Goal: Task Accomplishment & Management: Use online tool/utility

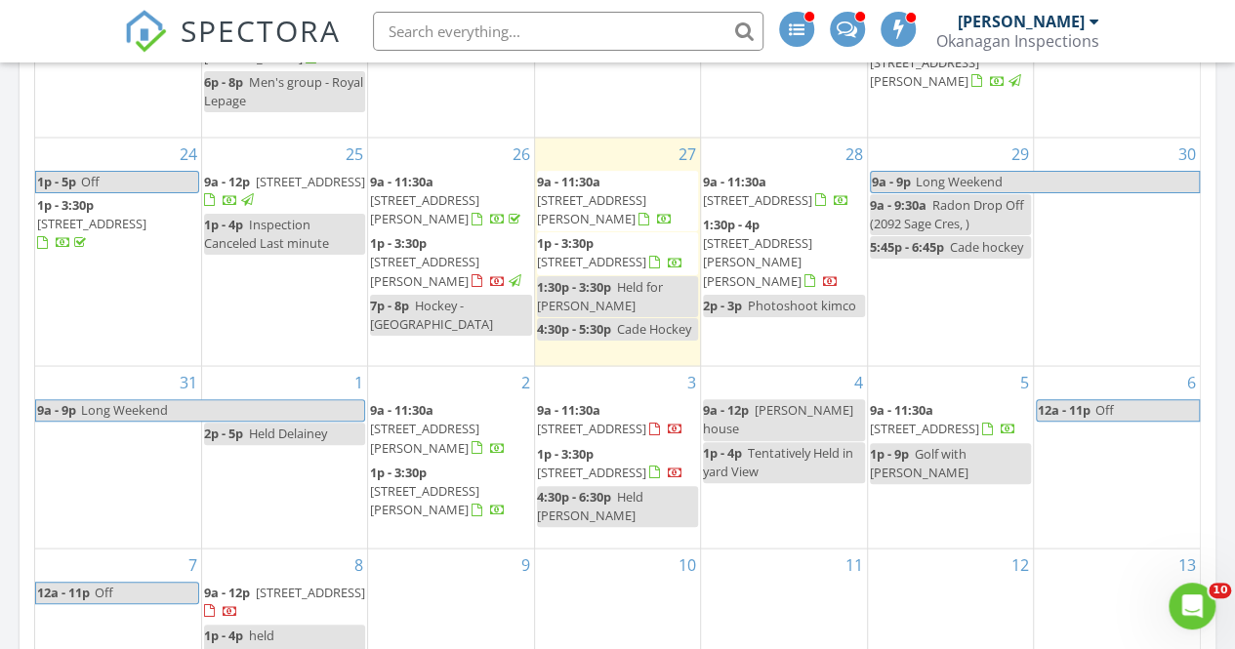
scroll to position [1709, 0]
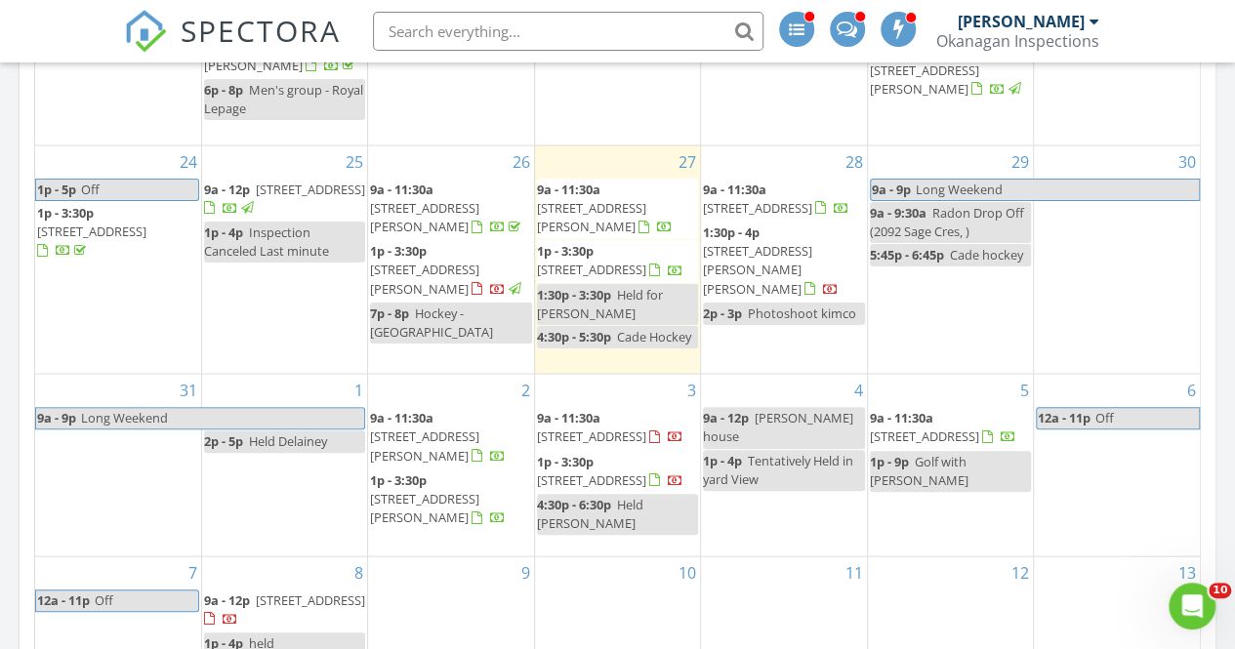
click at [646, 261] on span "1128 Sunset Dr 1703, Kelowna V1Y 9W1" at bounding box center [591, 270] width 109 height 18
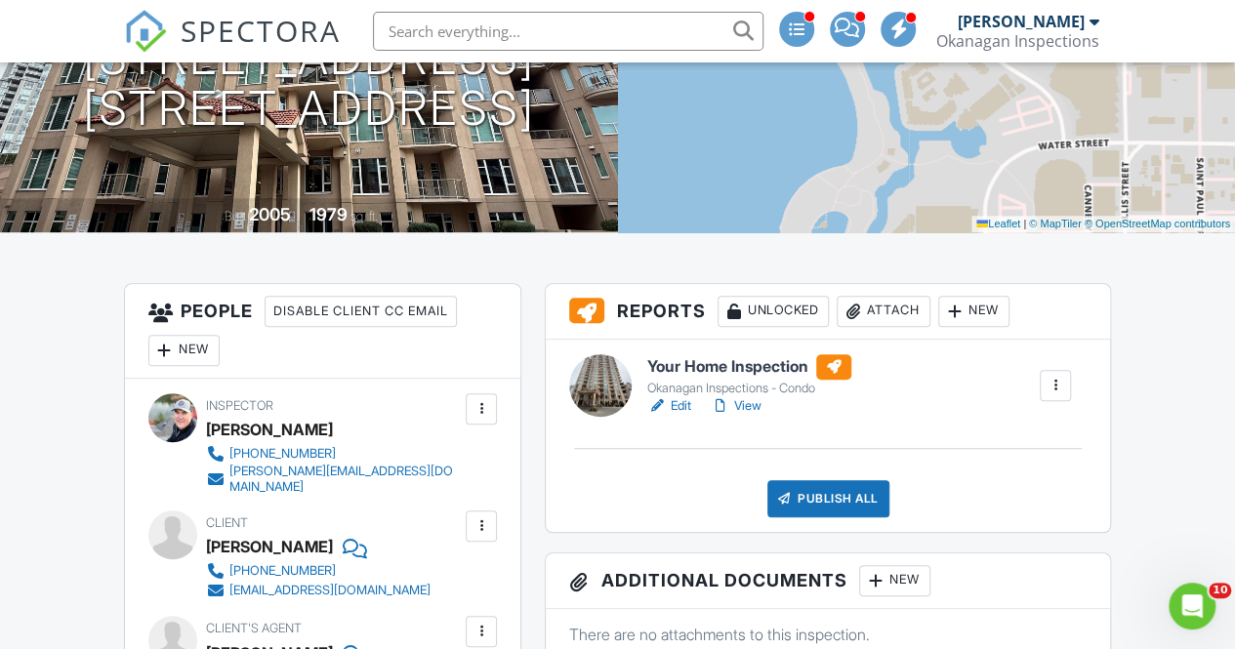
click at [957, 304] on div at bounding box center [955, 312] width 20 height 20
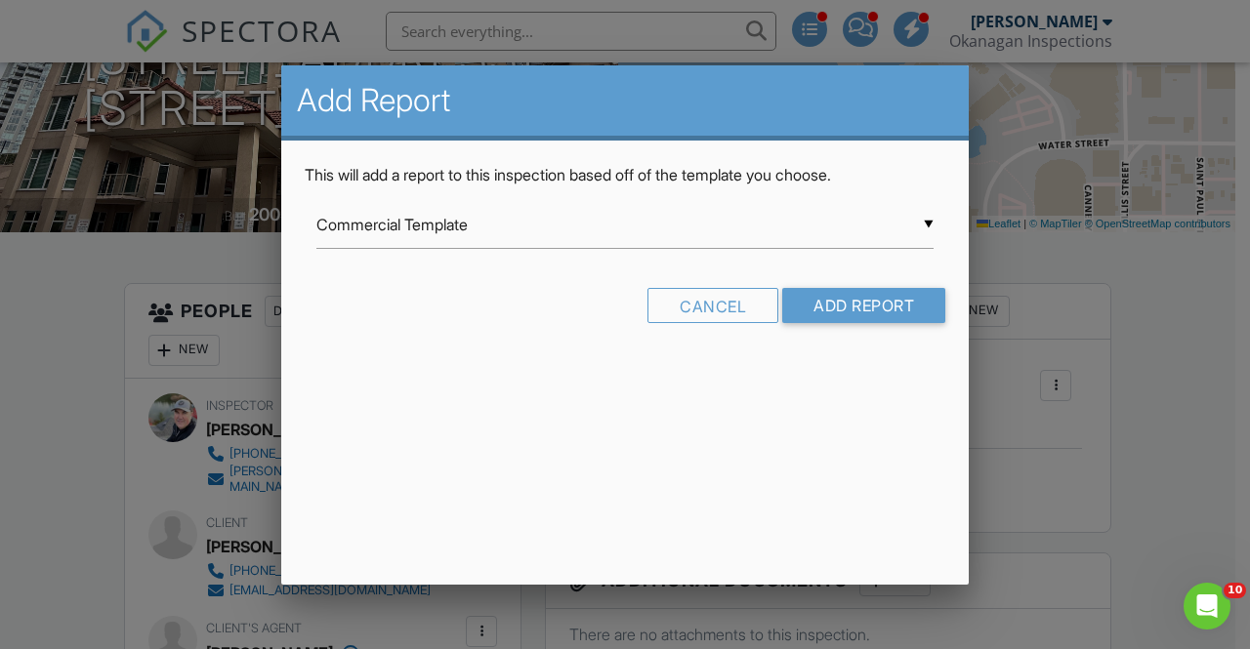
click at [705, 225] on div "▼ Commercial Template Commercial Template Manufactured Home Inspection Pool and…" at bounding box center [624, 225] width 617 height 48
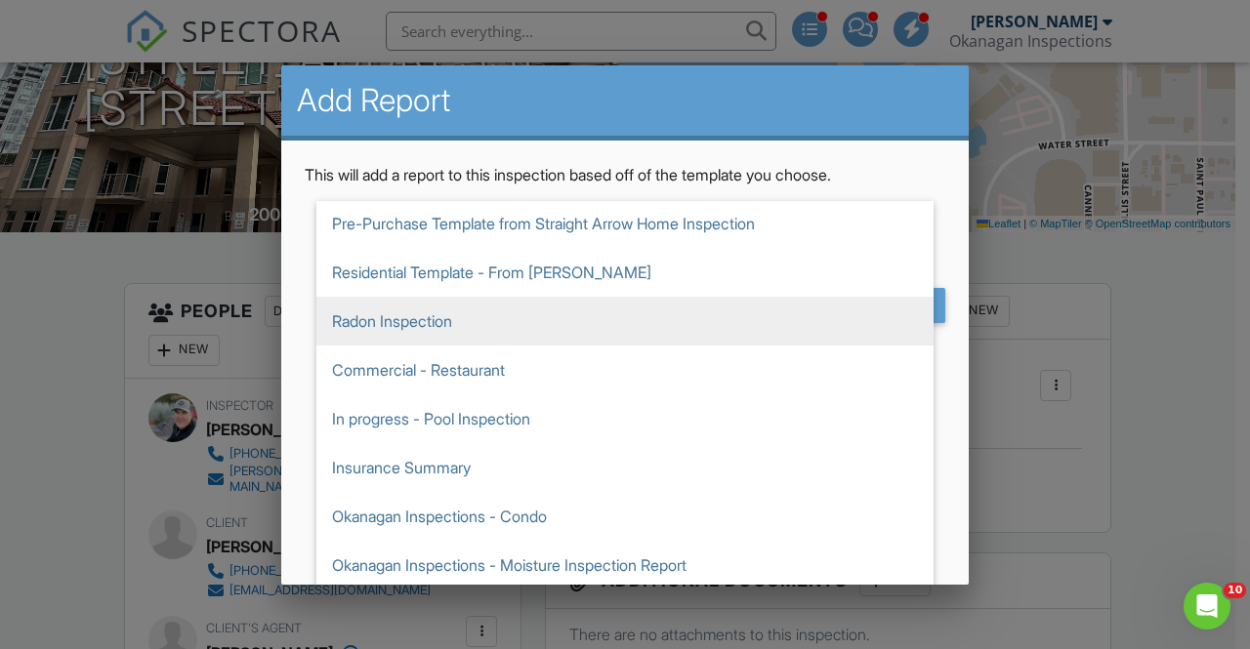
scroll to position [150, 0]
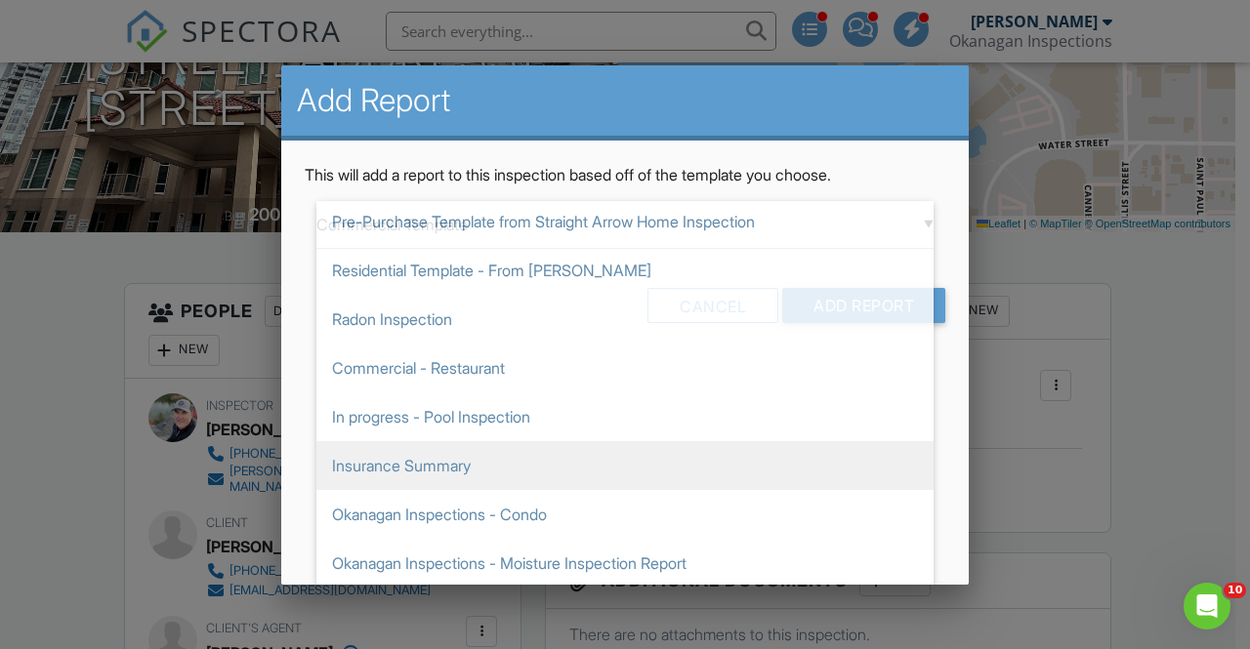
click at [560, 466] on span "Insurance Summary" at bounding box center [624, 465] width 617 height 49
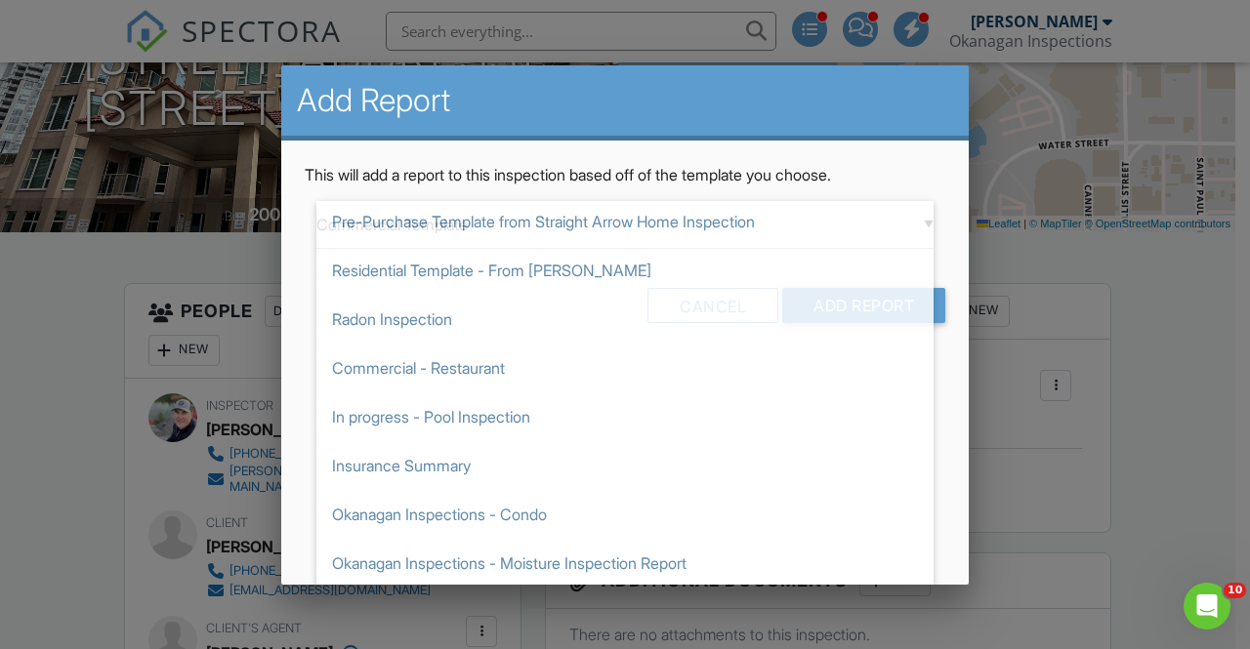
type input "Insurance Summary"
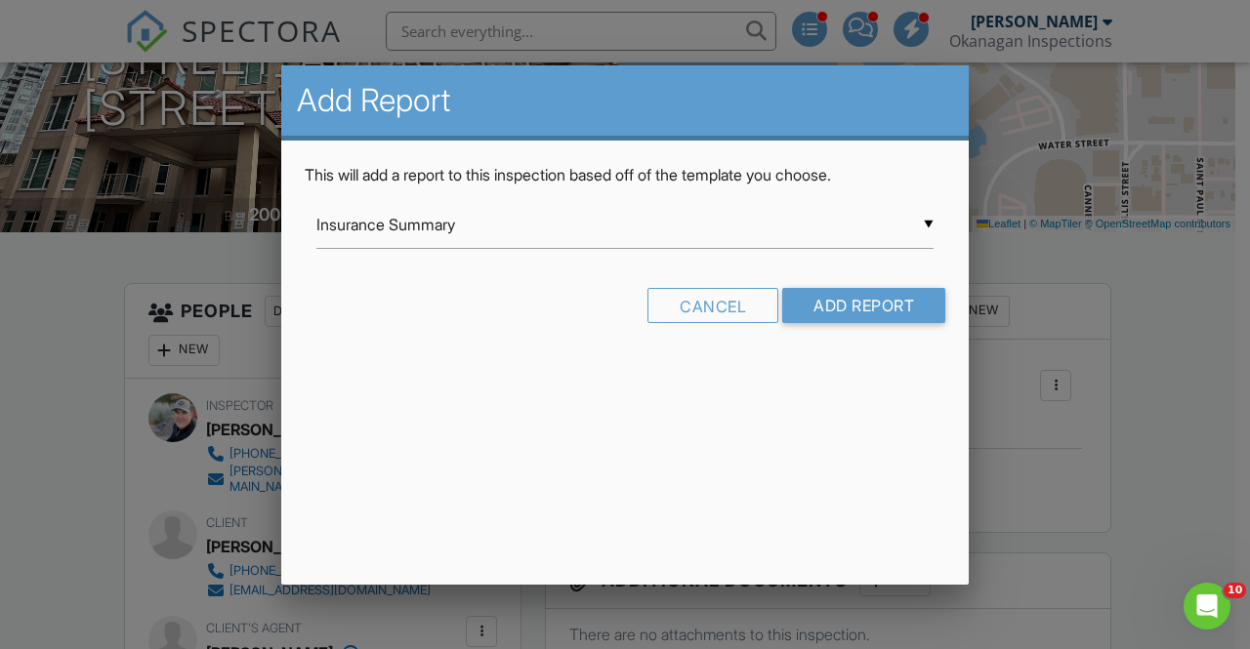
scroll to position [0, 0]
click at [879, 296] on input "Add Report" at bounding box center [863, 305] width 163 height 35
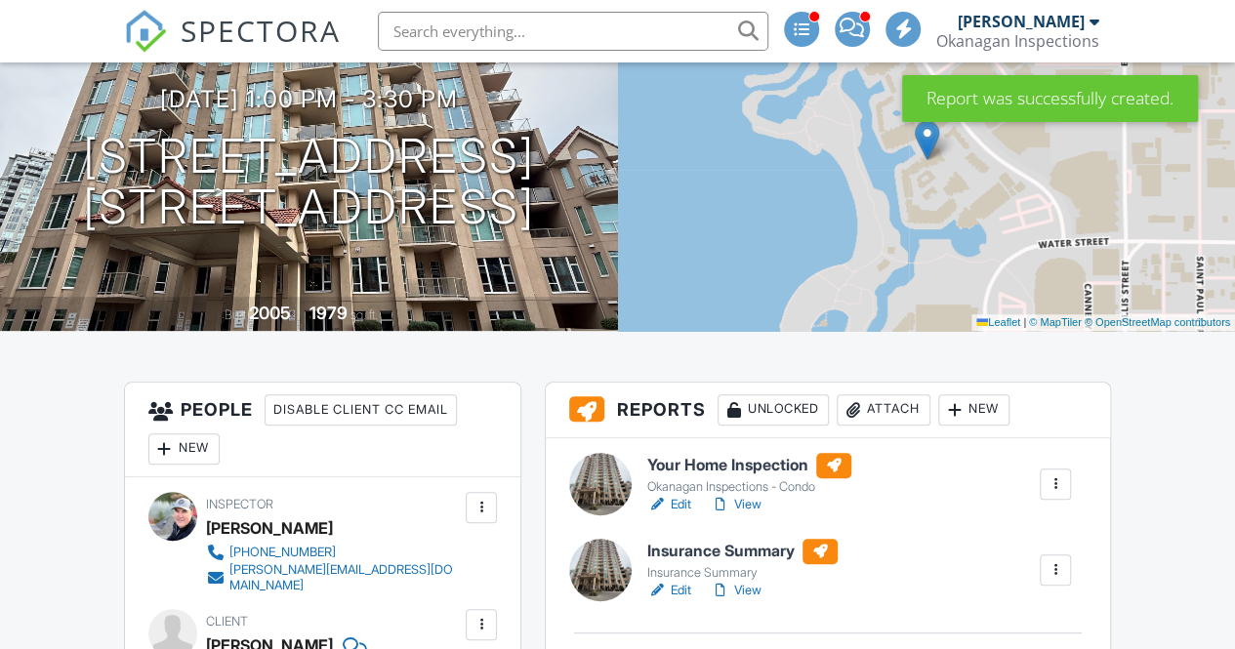
scroll to position [308, 0]
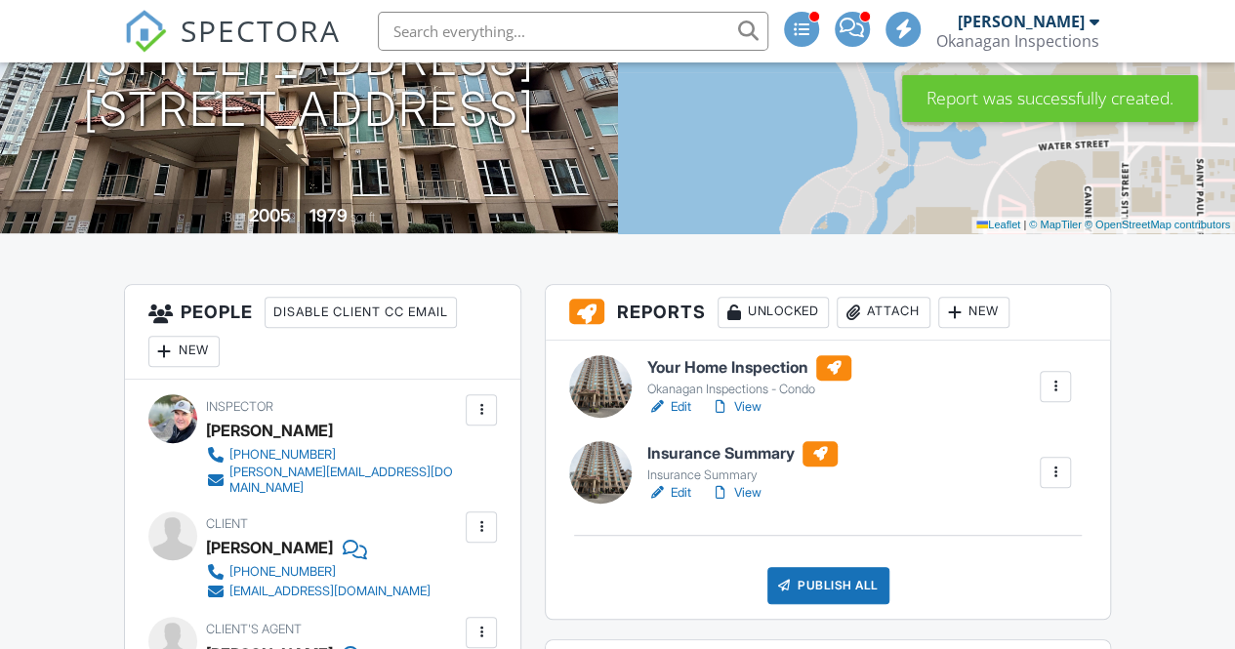
click at [755, 409] on link "View" at bounding box center [736, 407] width 51 height 20
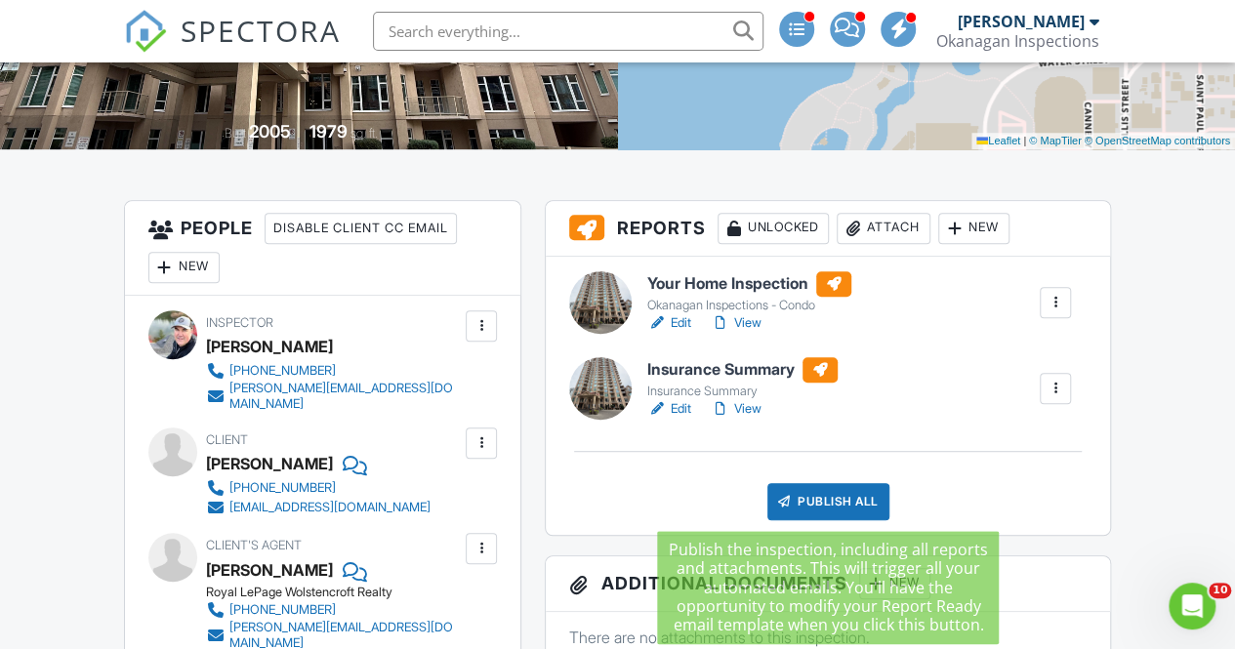
click at [811, 505] on div "Publish All" at bounding box center [828, 501] width 122 height 37
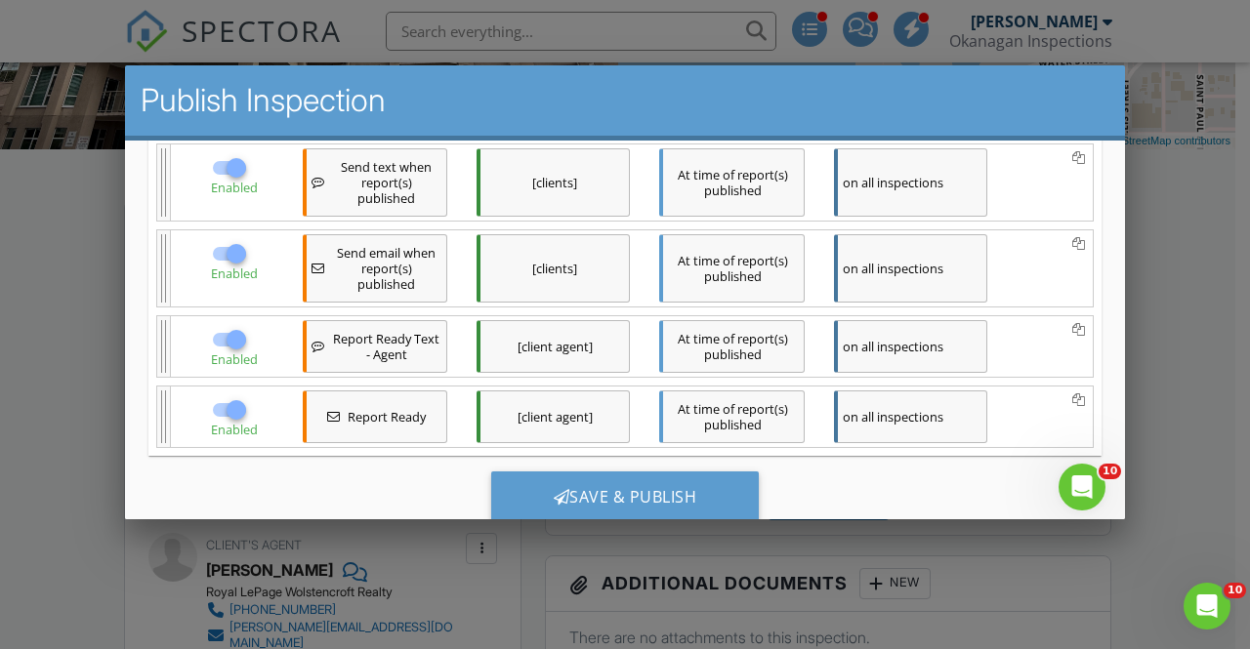
scroll to position [392, 0]
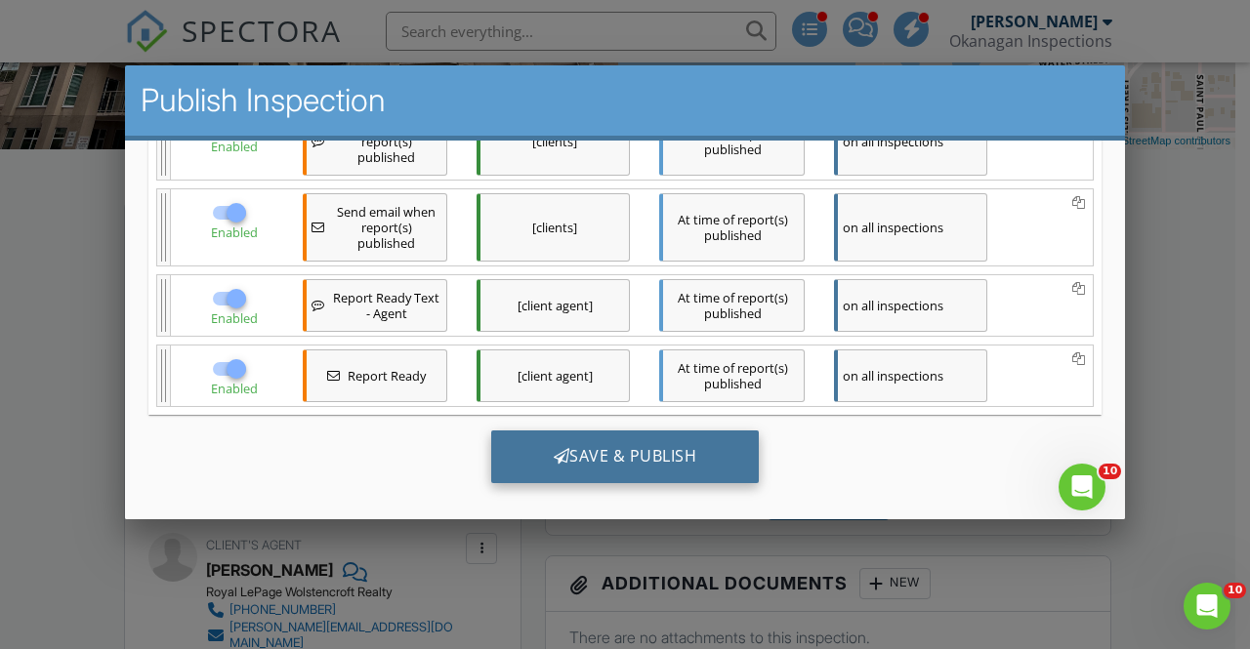
click at [683, 445] on div "Save & Publish" at bounding box center [625, 456] width 268 height 53
